Goal: Check status: Check status

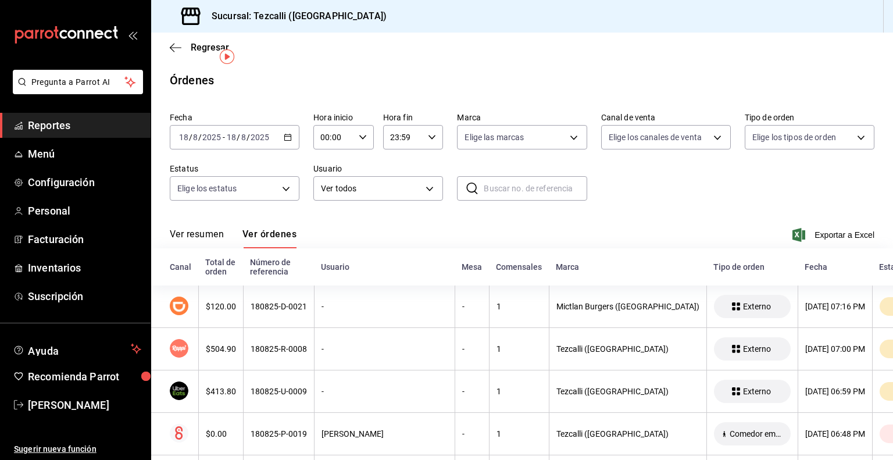
scroll to position [23, 0]
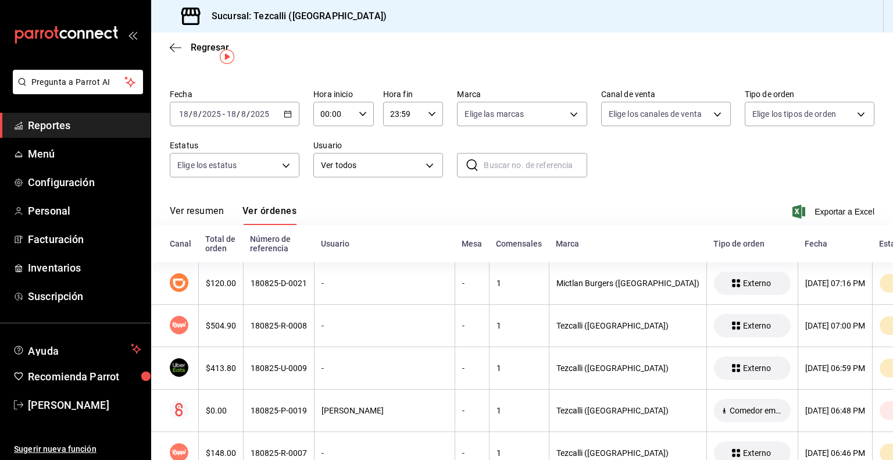
click at [192, 206] on button "Ver resumen" at bounding box center [197, 215] width 54 height 20
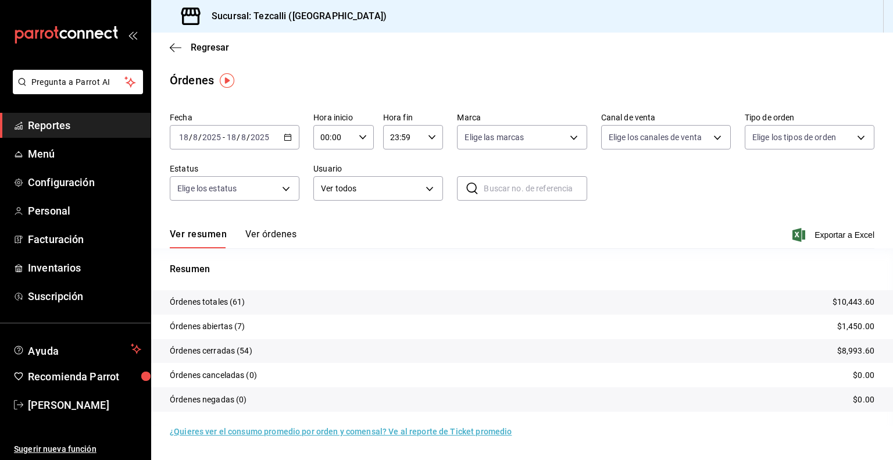
click at [262, 236] on button "Ver órdenes" at bounding box center [270, 239] width 51 height 20
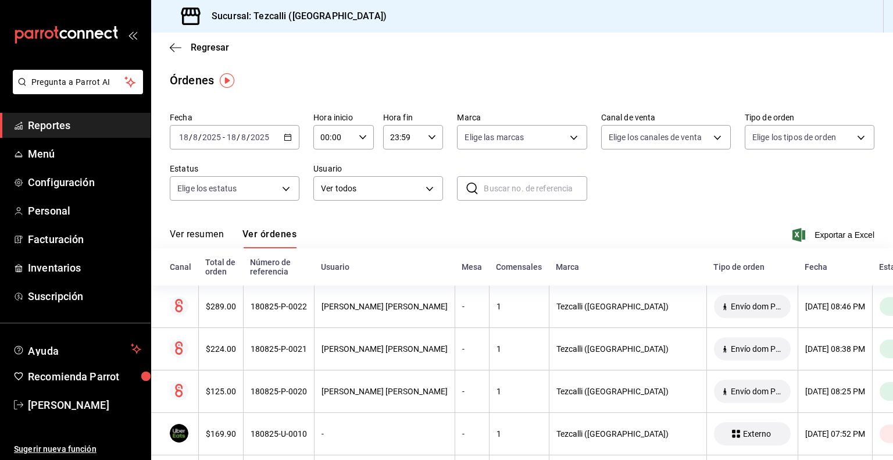
click at [203, 239] on button "Ver resumen" at bounding box center [197, 239] width 54 height 20
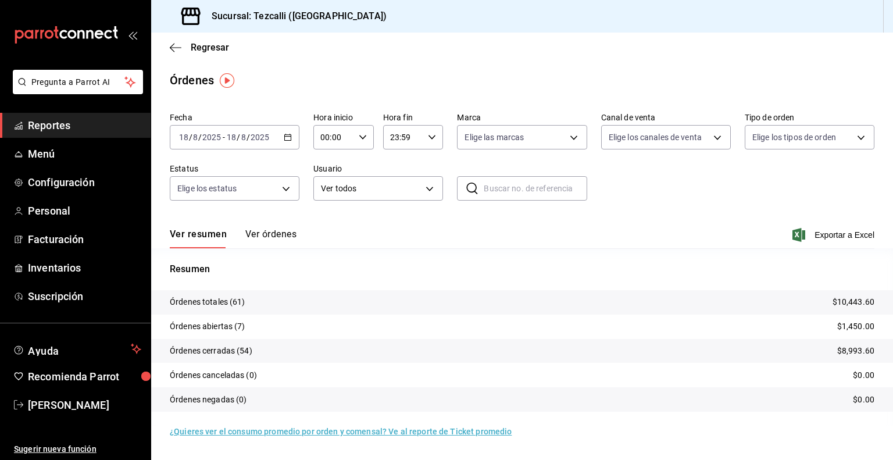
click at [221, 143] on div "[DATE] [DATE] - [DATE] [DATE]" at bounding box center [235, 137] width 130 height 24
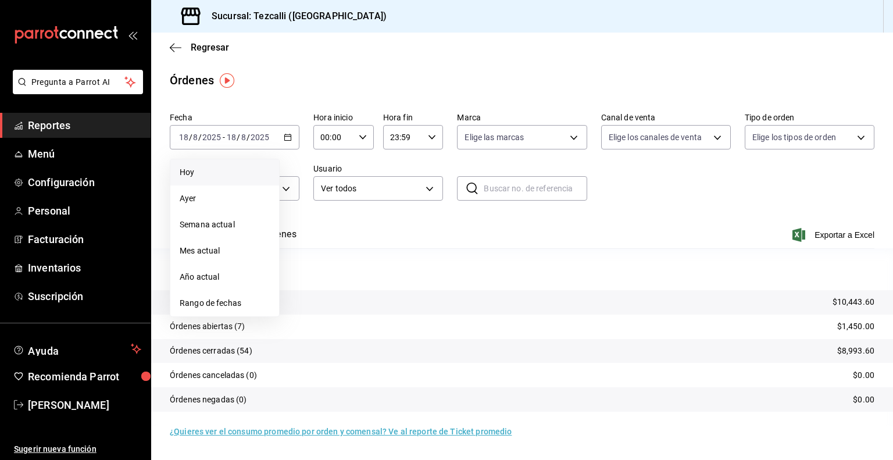
click at [213, 171] on span "Hoy" at bounding box center [225, 172] width 90 height 12
